Goal: Transaction & Acquisition: Purchase product/service

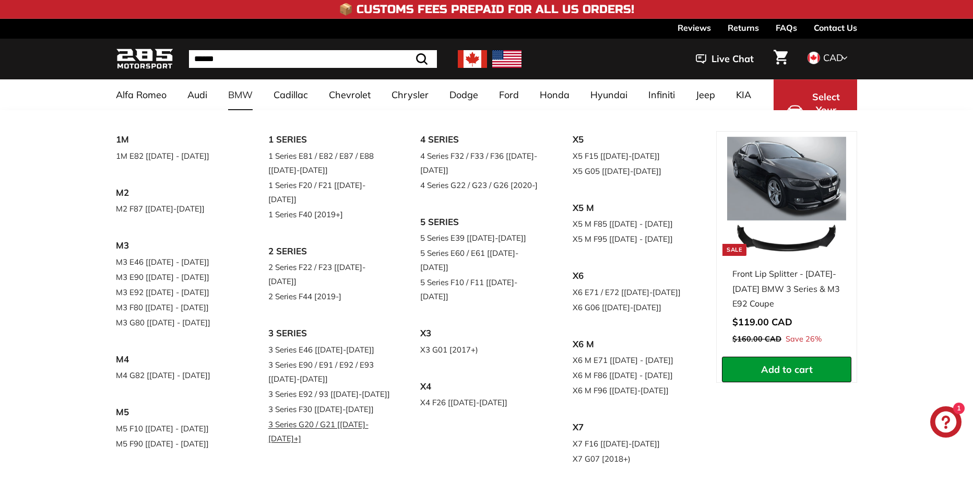
click at [366, 416] on link "3 Series G20 / G21 [[DATE]-[DATE]+]" at bounding box center [329, 430] width 123 height 29
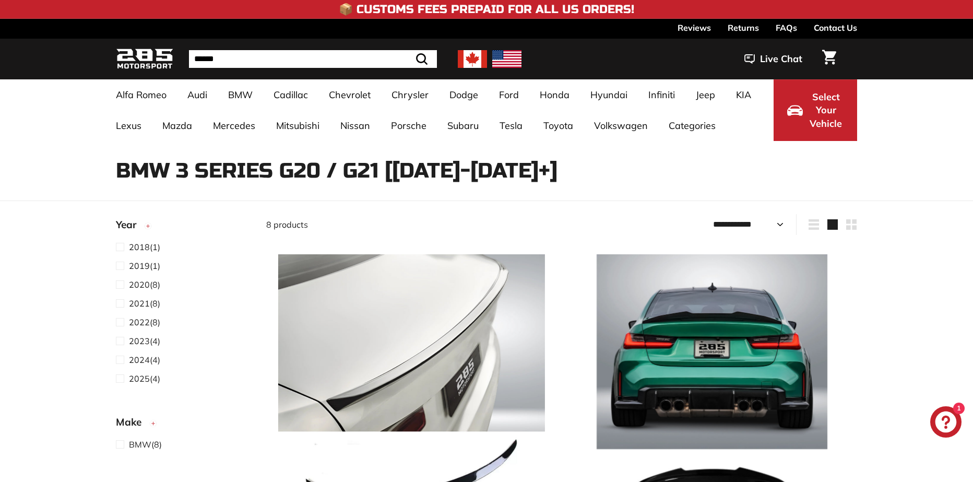
select select "**********"
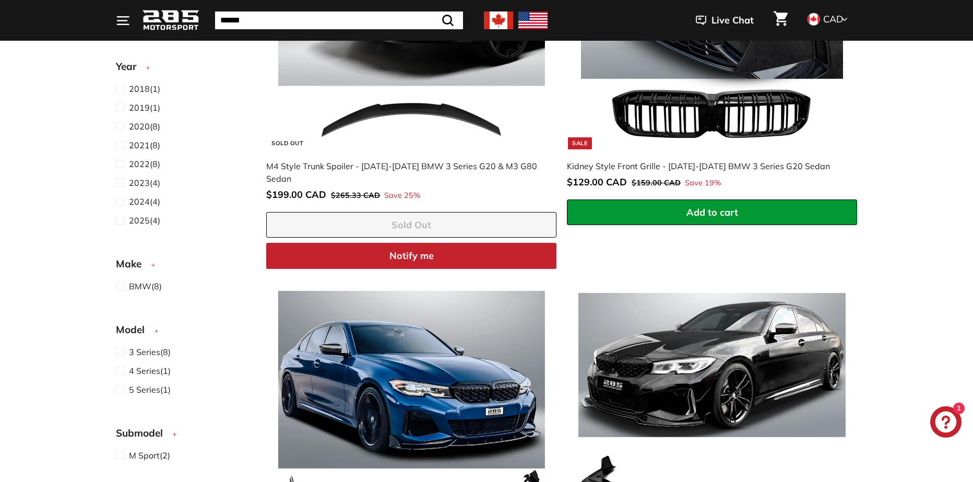
scroll to position [939, 0]
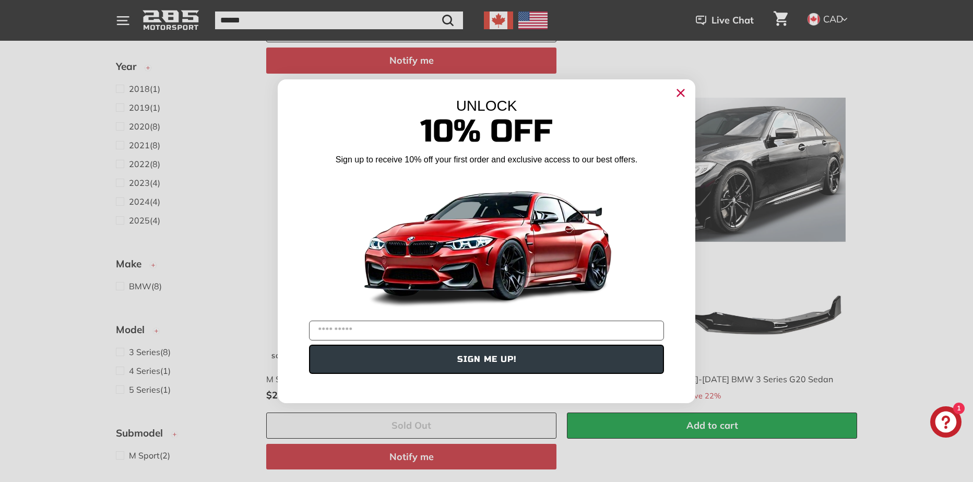
click at [686, 90] on circle "Close dialog" at bounding box center [681, 93] width 16 height 16
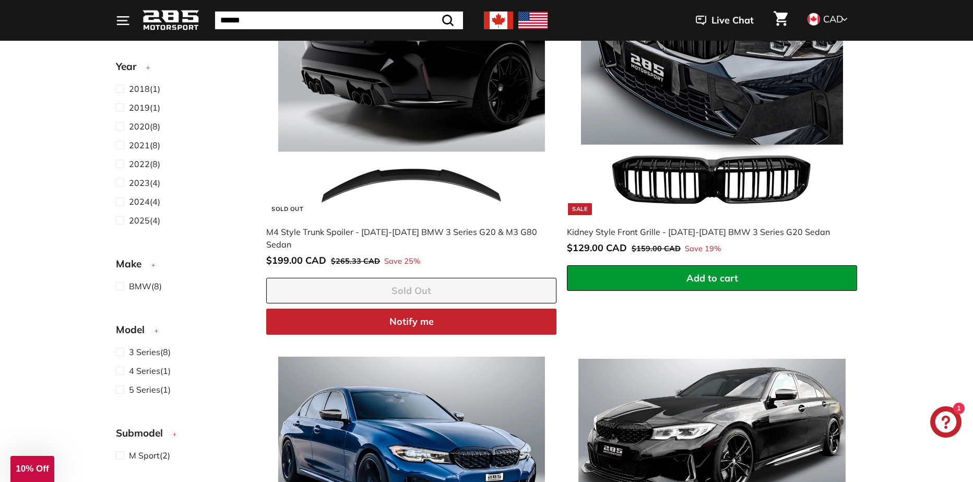
scroll to position [626, 0]
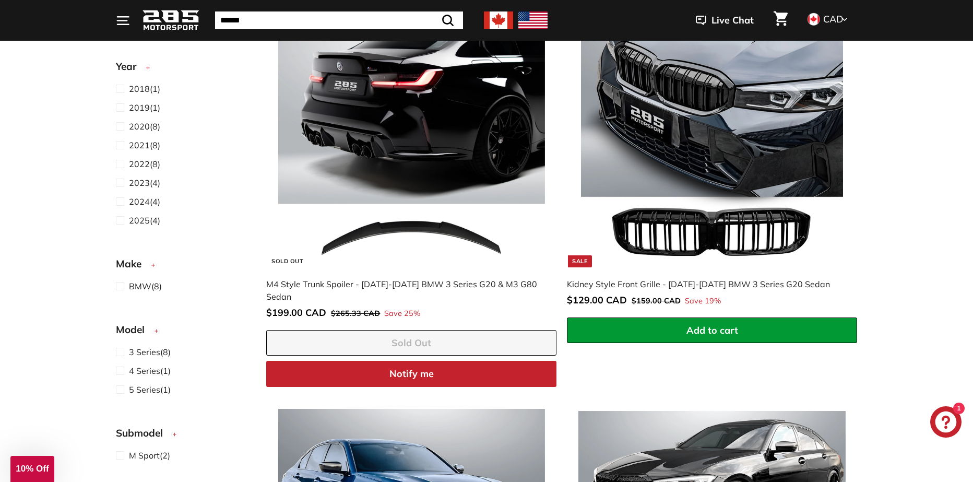
click at [735, 317] on button "Add to cart" at bounding box center [712, 330] width 290 height 26
